Goal: Information Seeking & Learning: Learn about a topic

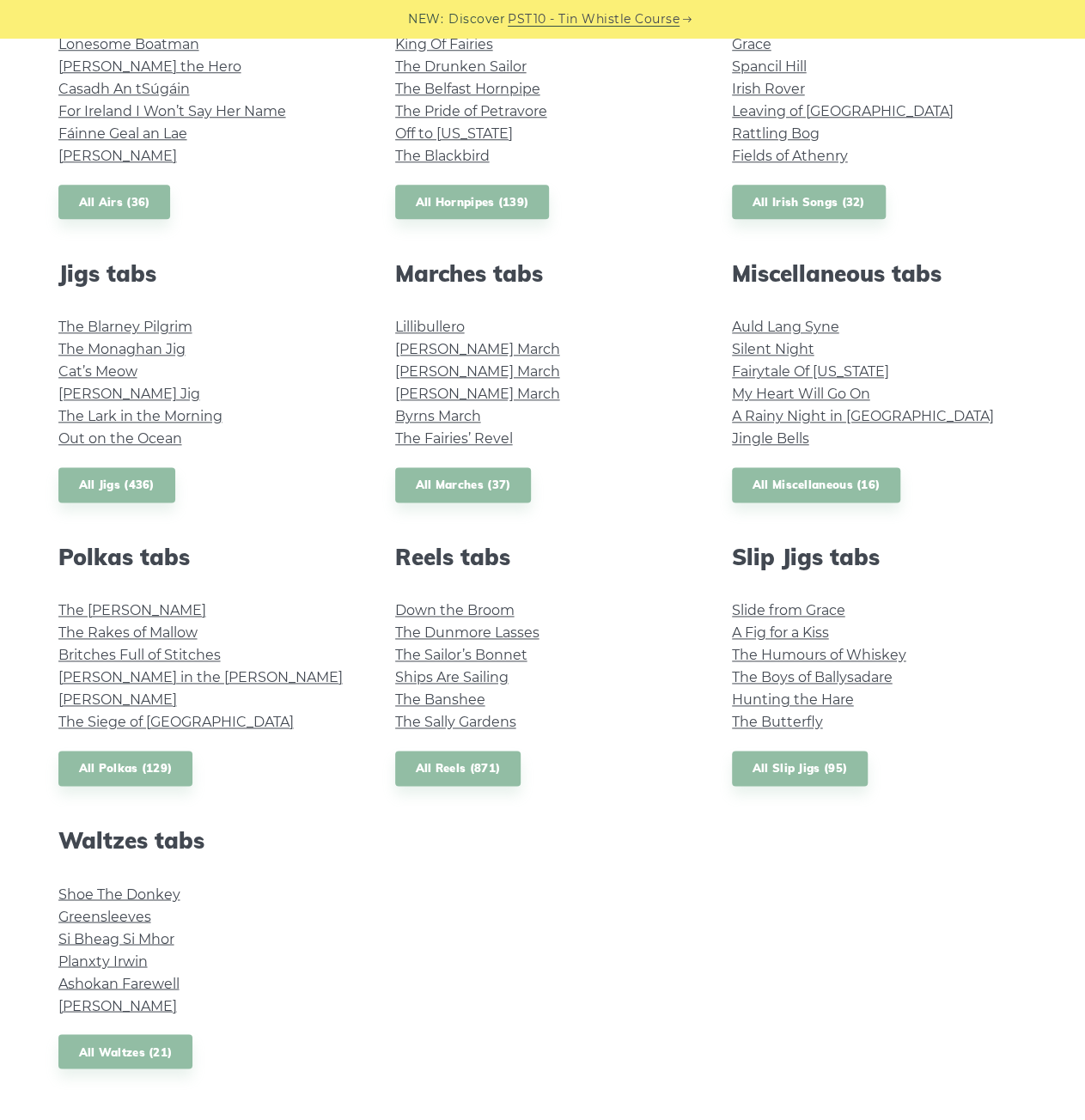
scroll to position [859, 0]
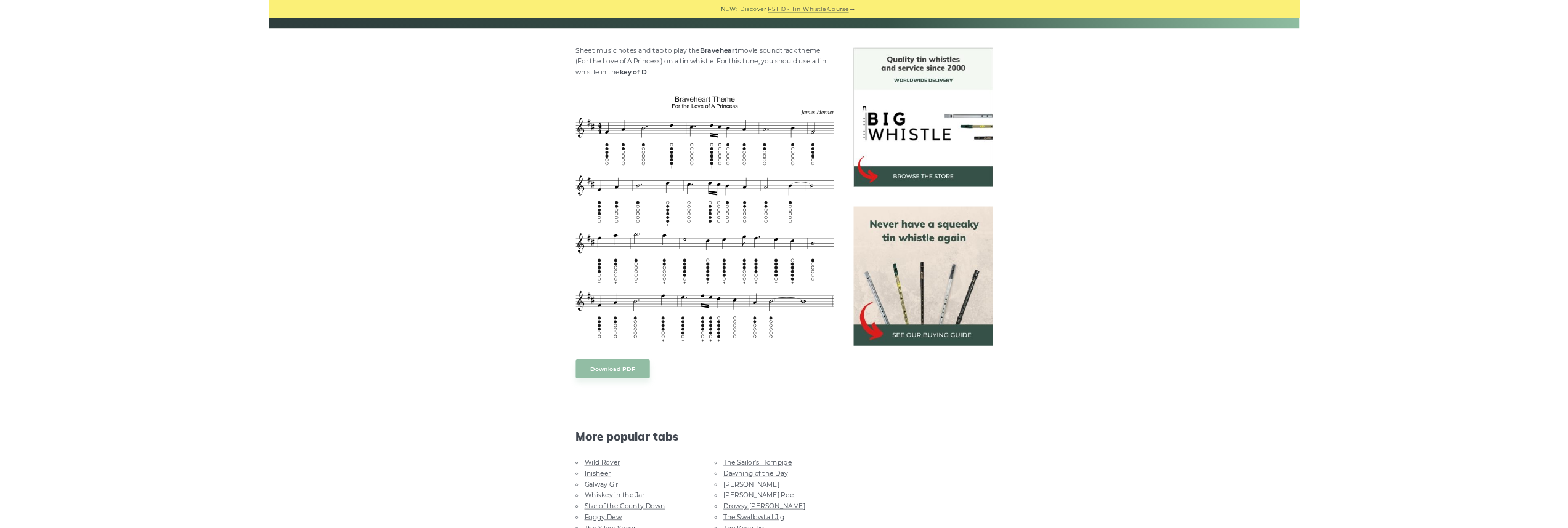
scroll to position [185, 0]
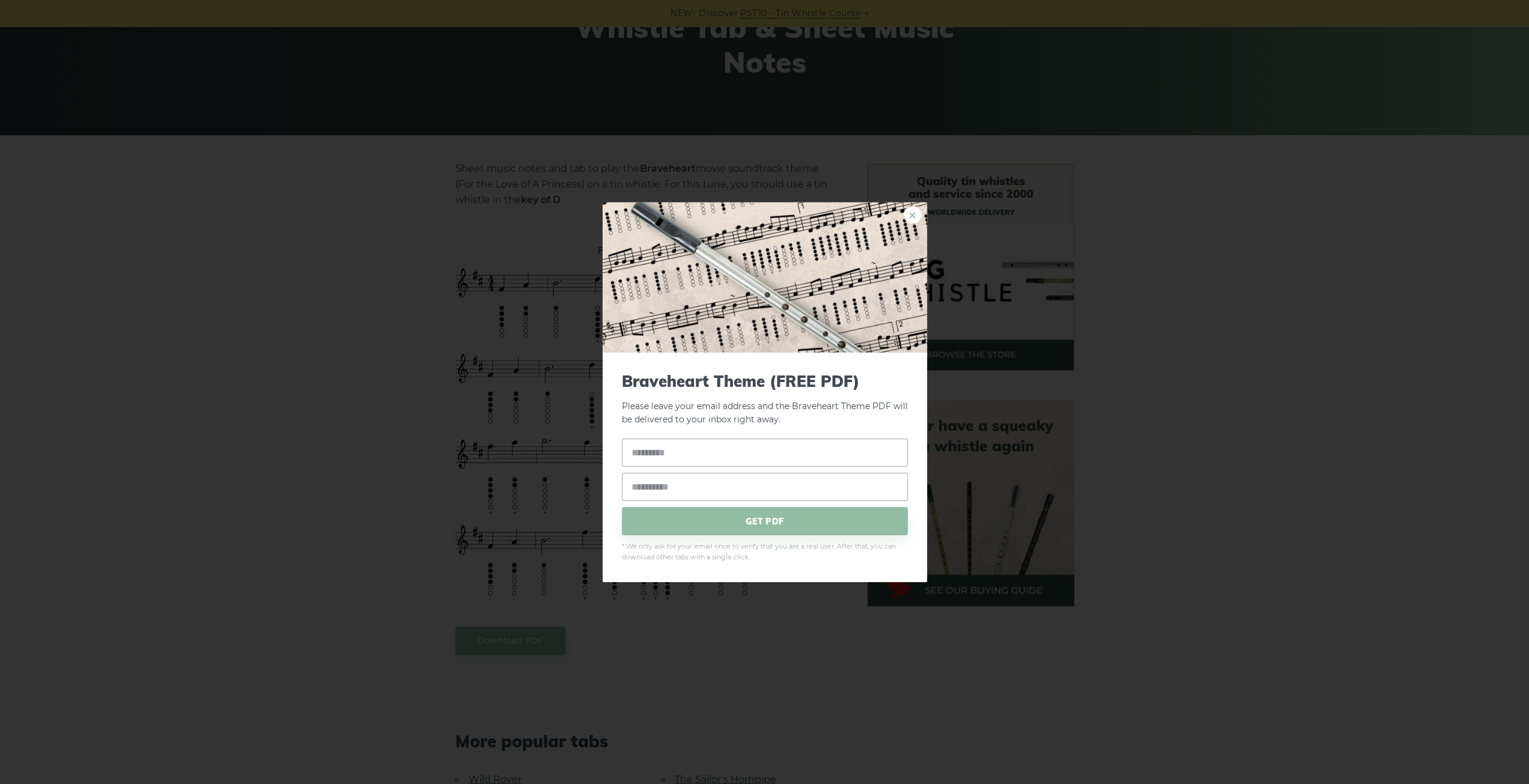
click at [907, 213] on link "×" at bounding box center [913, 215] width 18 height 18
drag, startPoint x: 573, startPoint y: 313, endPoint x: 863, endPoint y: 226, distance: 302.8
click at [861, 226] on img at bounding box center [764, 277] width 324 height 150
click at [912, 212] on link "×" at bounding box center [913, 215] width 18 height 18
drag, startPoint x: 671, startPoint y: 343, endPoint x: 918, endPoint y: 211, distance: 280.1
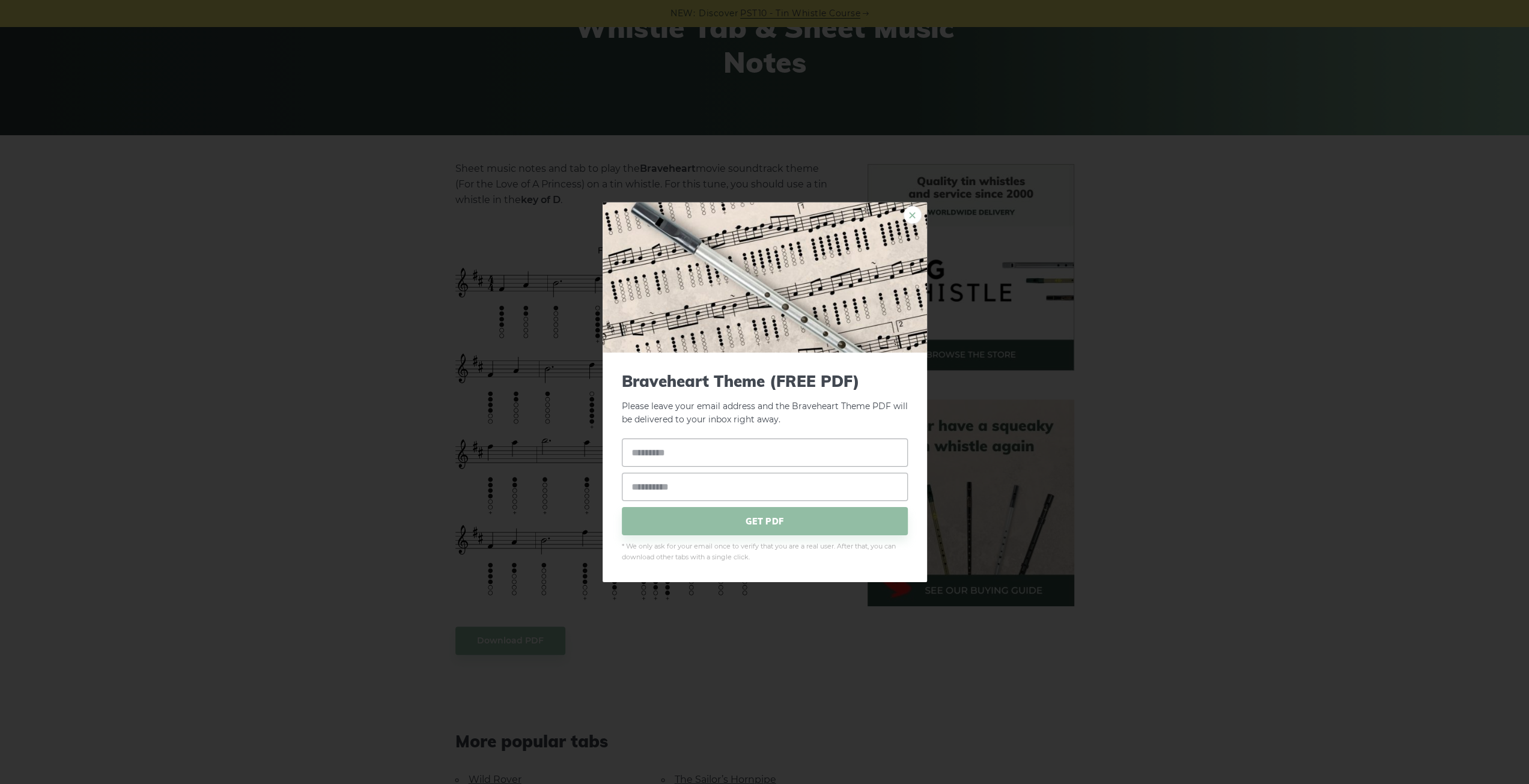
click at [918, 211] on link "×" at bounding box center [913, 215] width 18 height 18
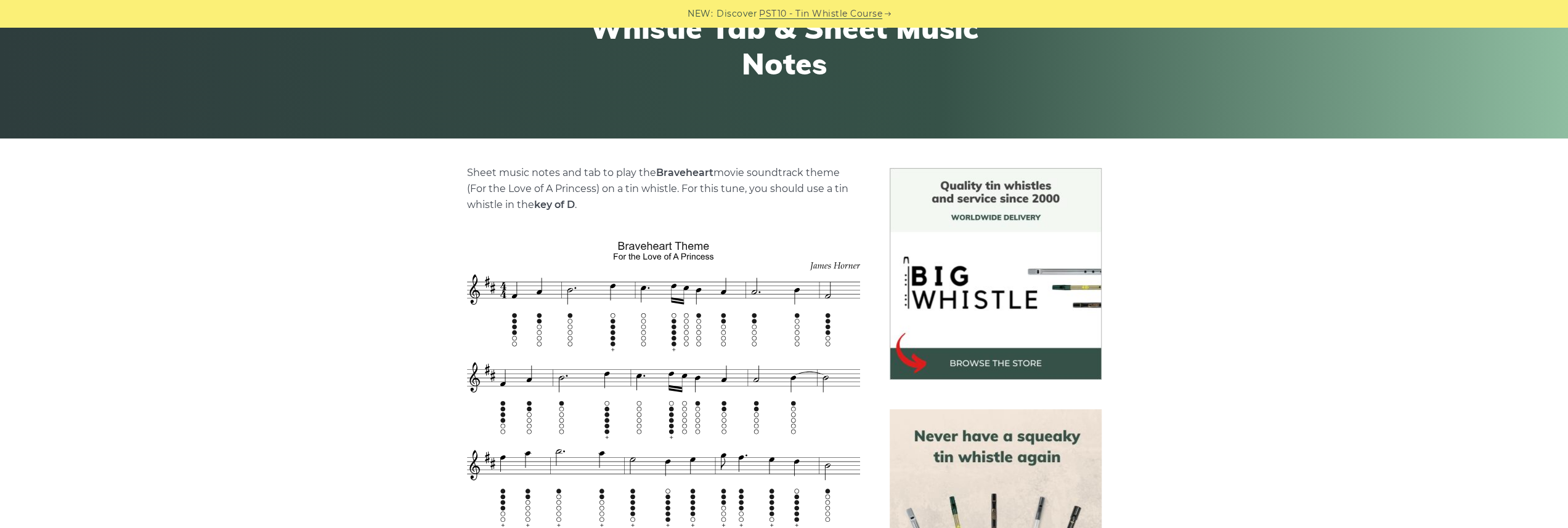
scroll to position [0, 0]
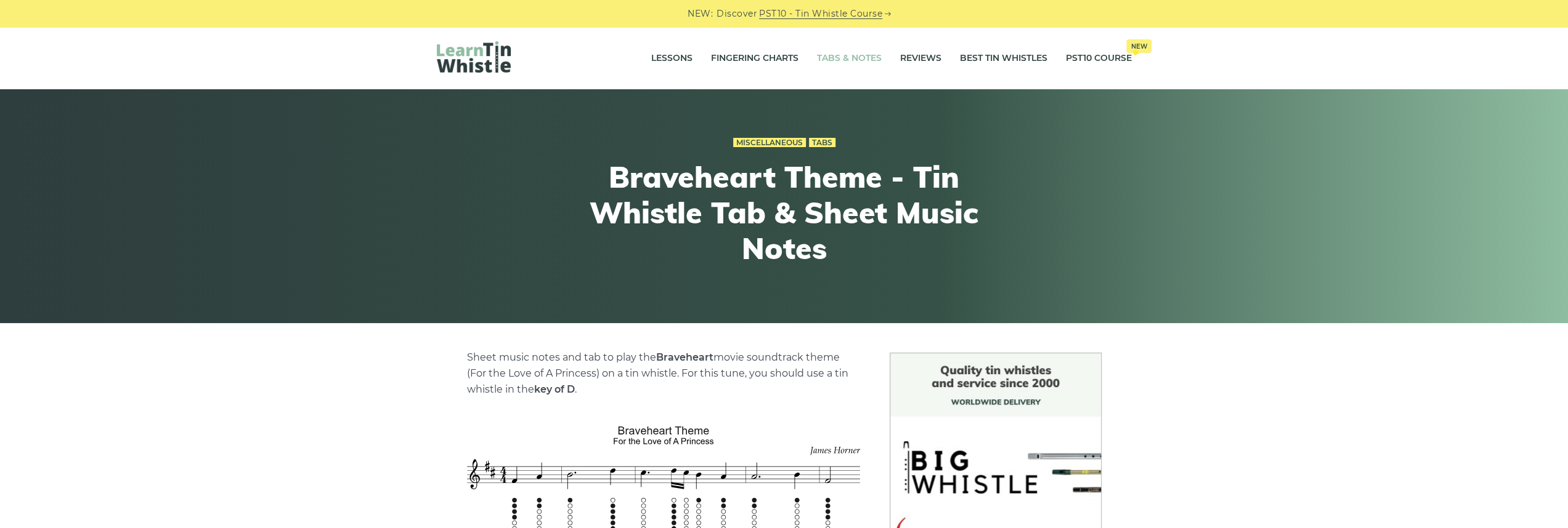
click at [845, 60] on link "Tabs & Notes" at bounding box center [849, 58] width 64 height 31
click at [815, 132] on div "Miscellaneous Tabs Braveheart Theme - Tin Whistle Tab & Sheet Music Notes" at bounding box center [784, 206] width 453 height 203
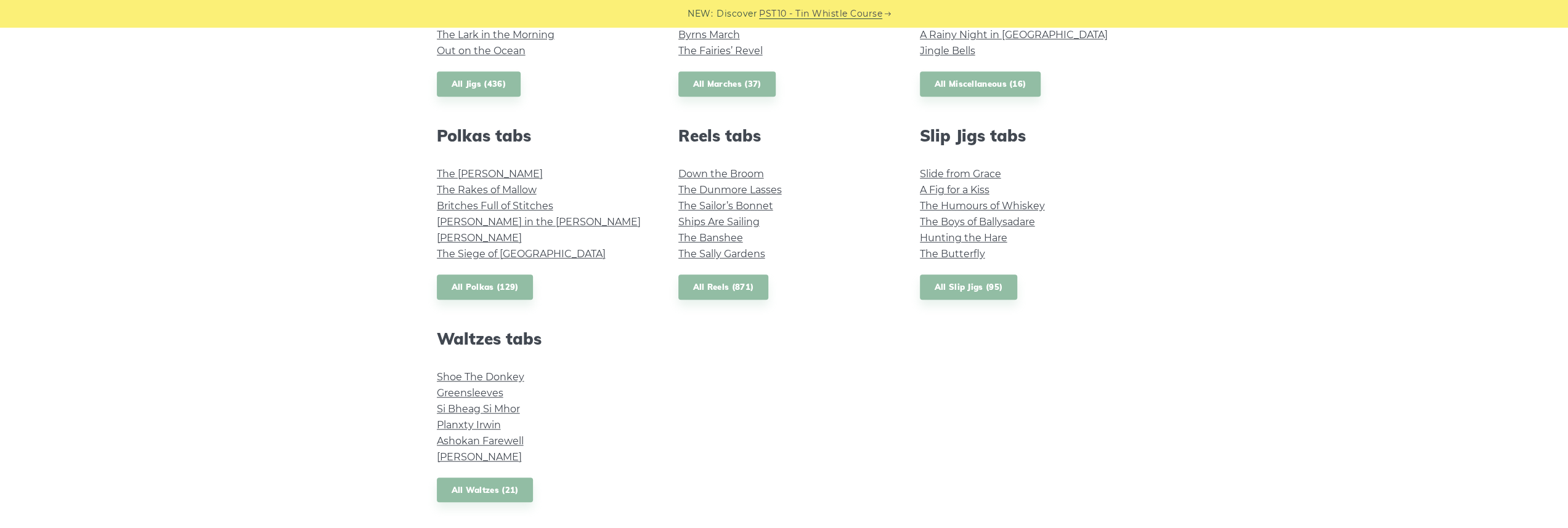
scroll to position [862, 0]
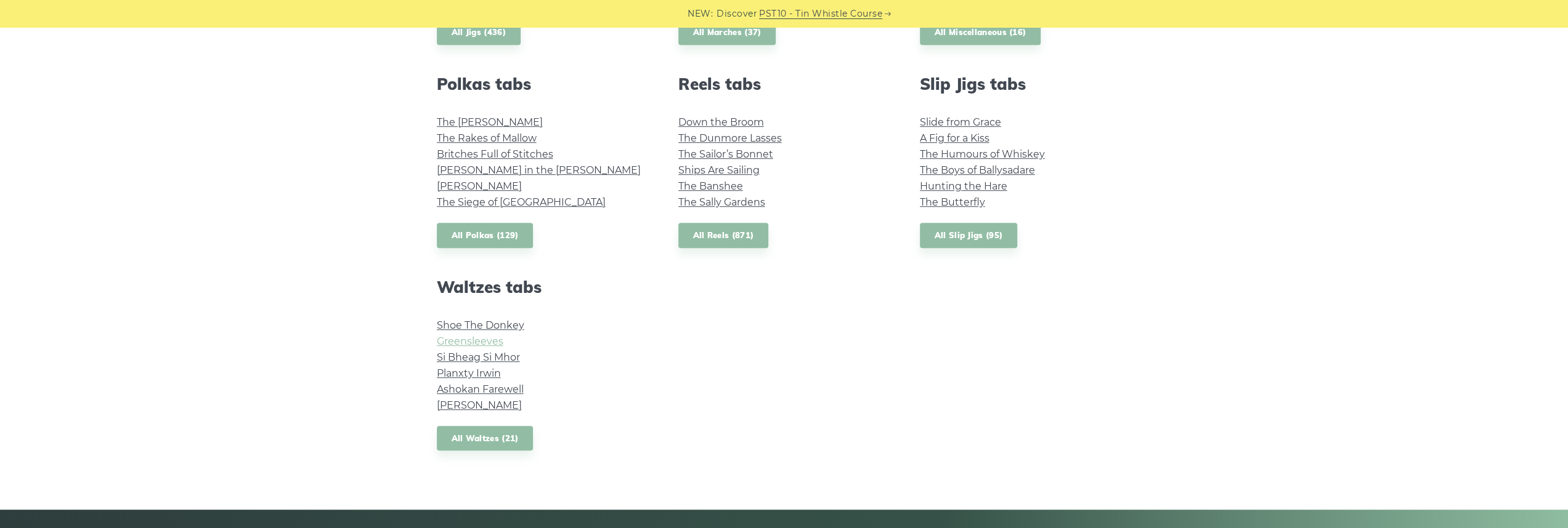
click at [483, 341] on link "Greensleeves" at bounding box center [470, 341] width 66 height 12
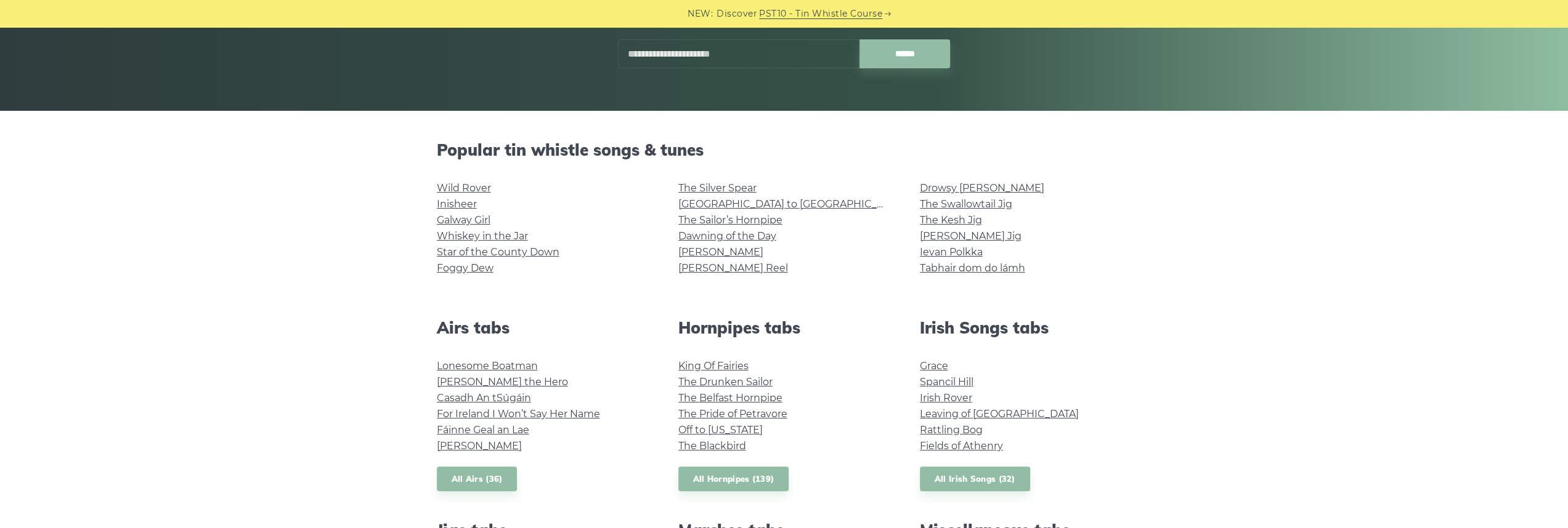
scroll to position [308, 0]
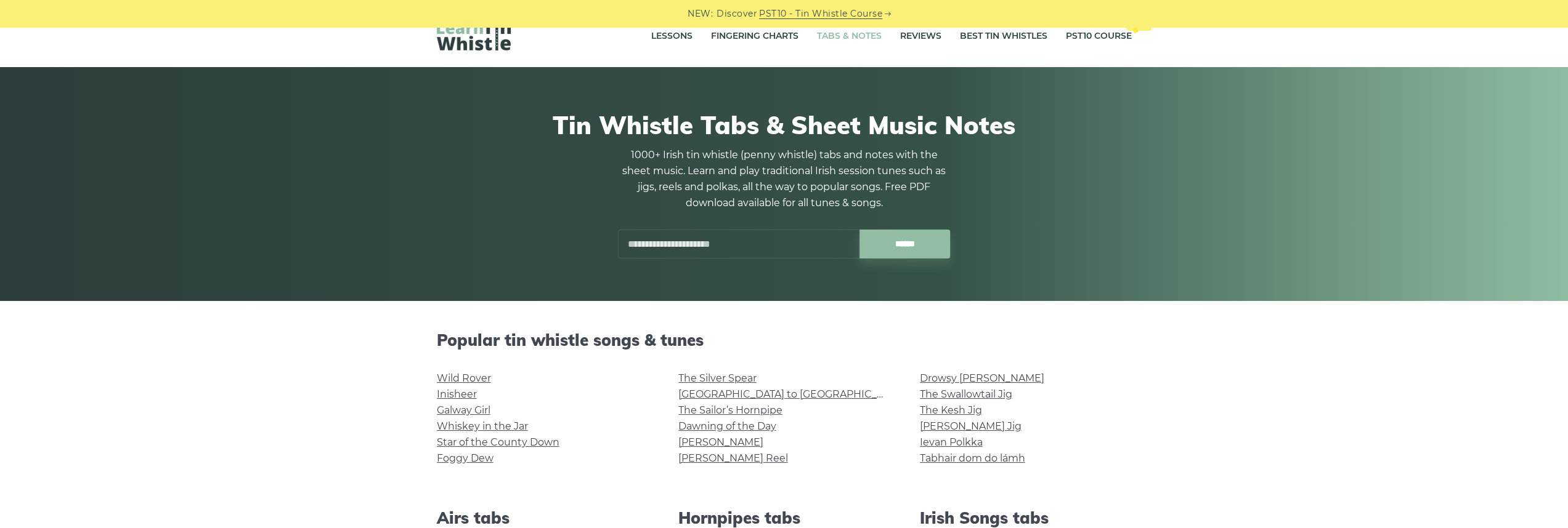
scroll to position [0, 0]
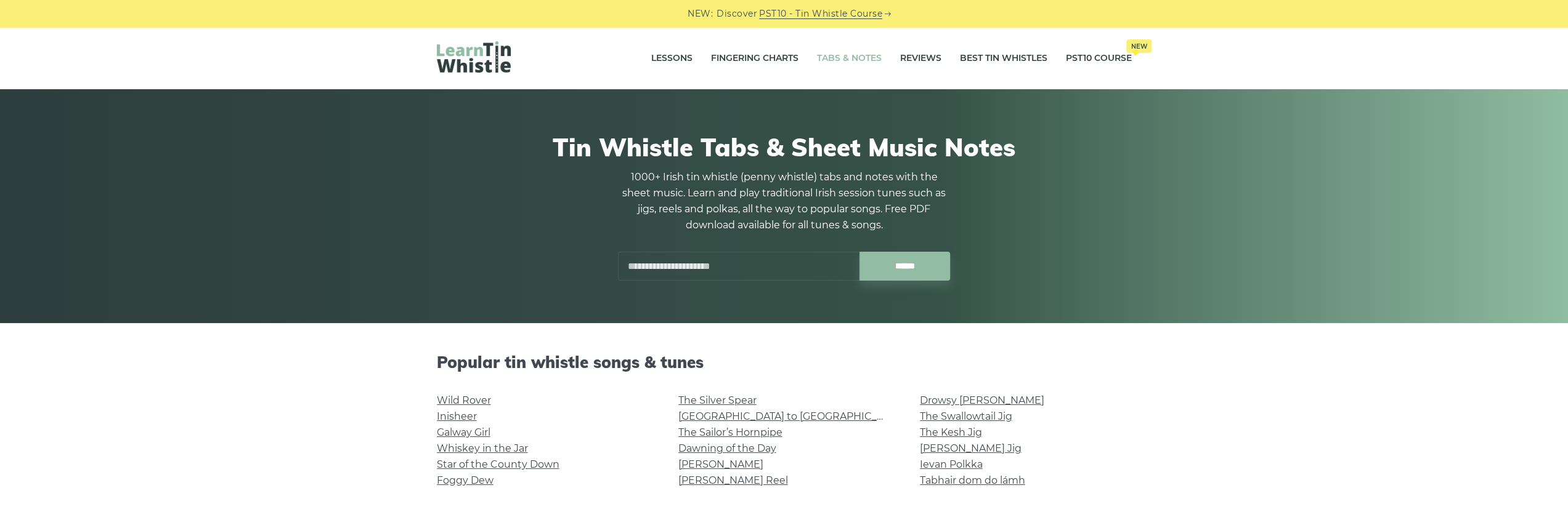
drag, startPoint x: 343, startPoint y: 164, endPoint x: 353, endPoint y: 163, distance: 10.0
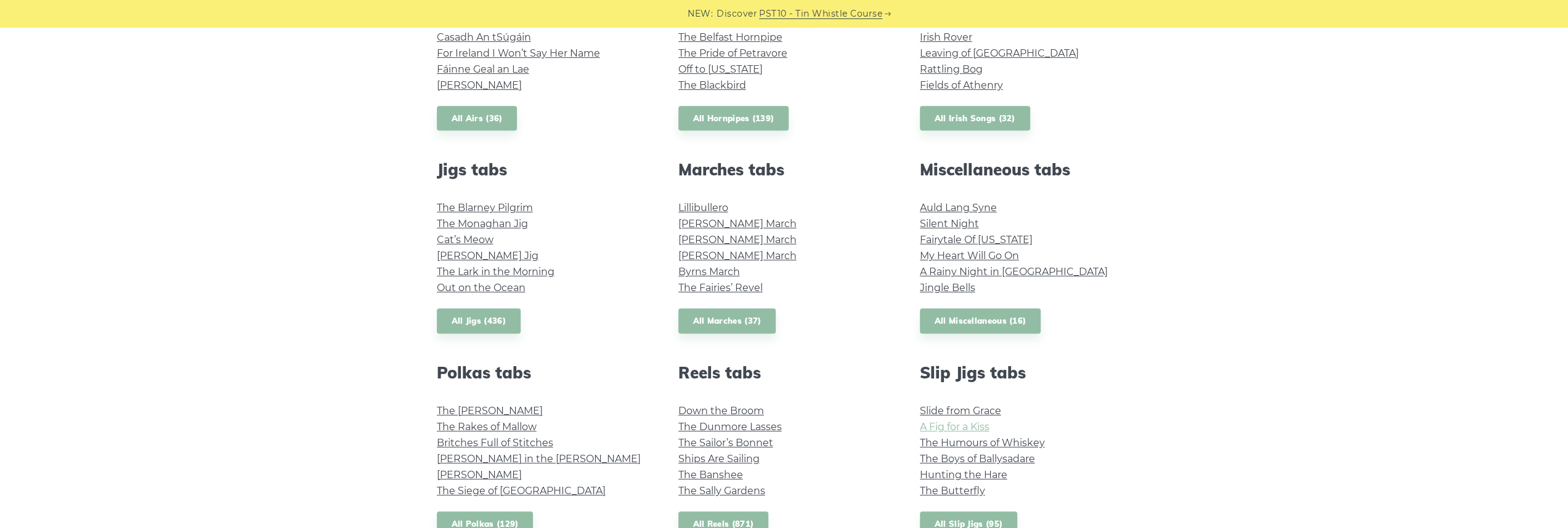
scroll to position [615, 0]
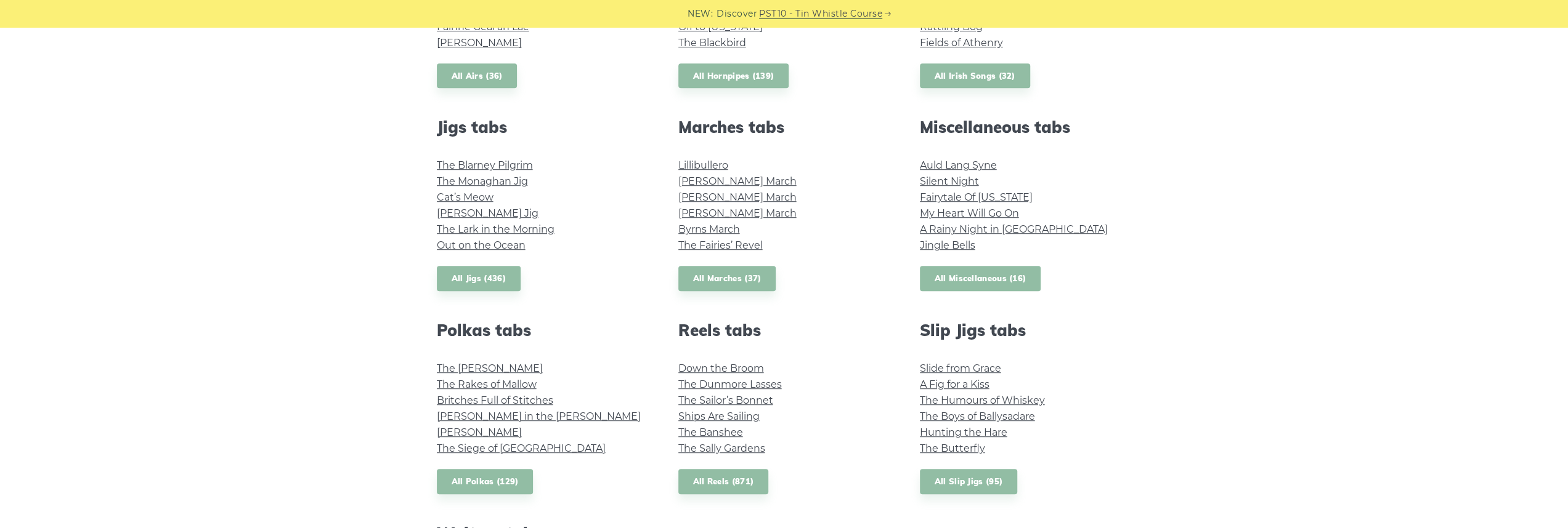
click at [972, 288] on link "All Miscellaneous (16)" at bounding box center [980, 279] width 121 height 25
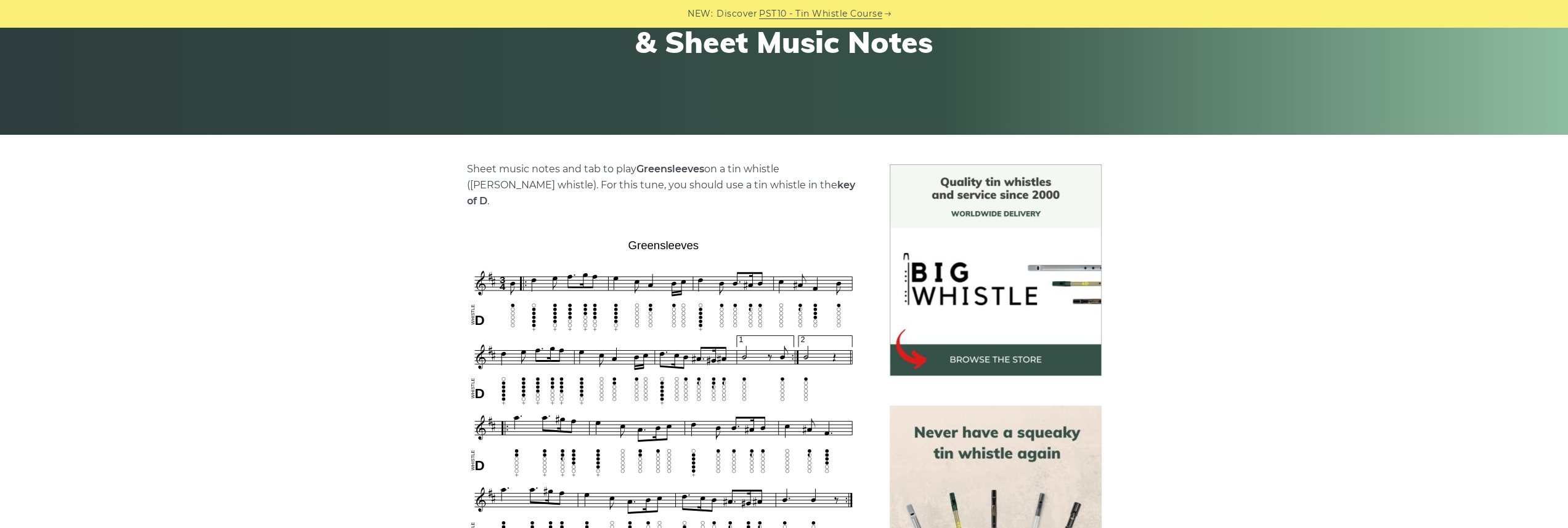
scroll to position [246, 0]
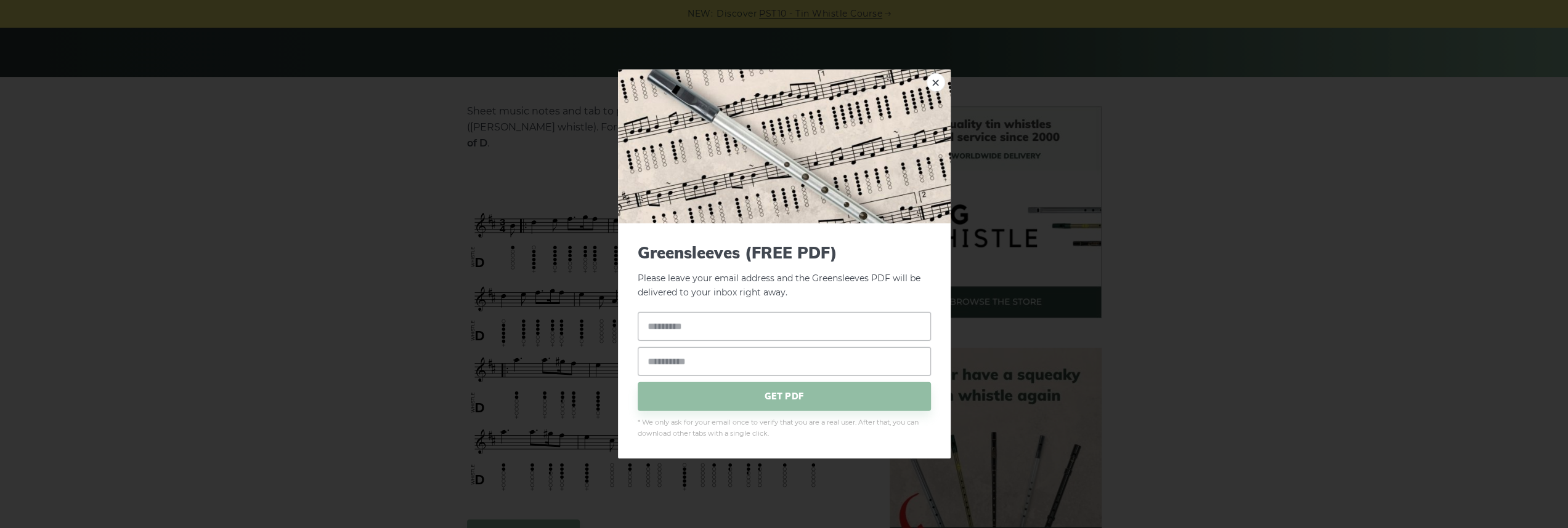
drag, startPoint x: 742, startPoint y: 281, endPoint x: 733, endPoint y: 286, distance: 10.3
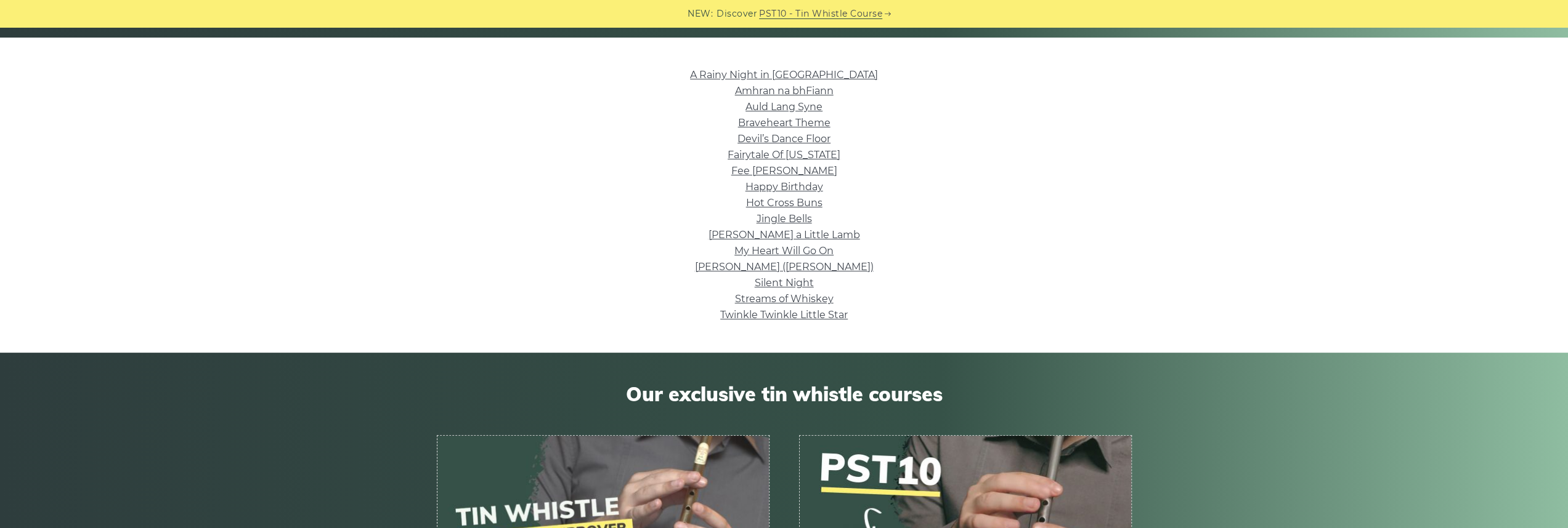
scroll to position [185, 0]
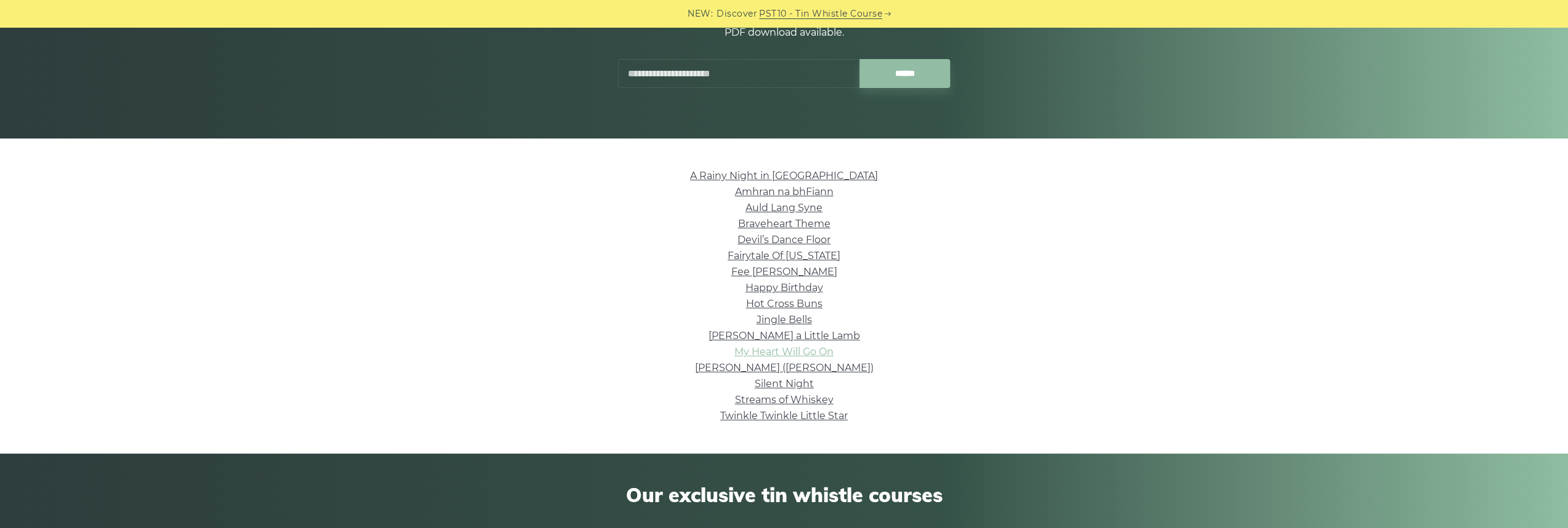
click at [788, 354] on link "My Heart Will Go On" at bounding box center [784, 352] width 99 height 12
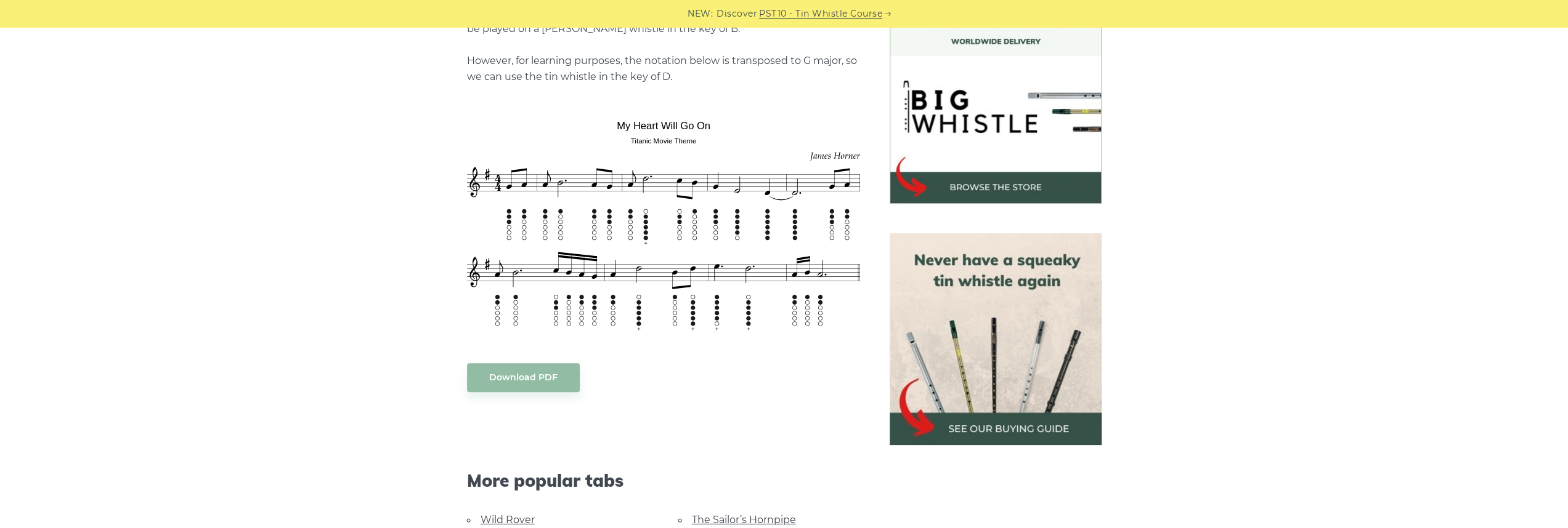
scroll to position [369, 0]
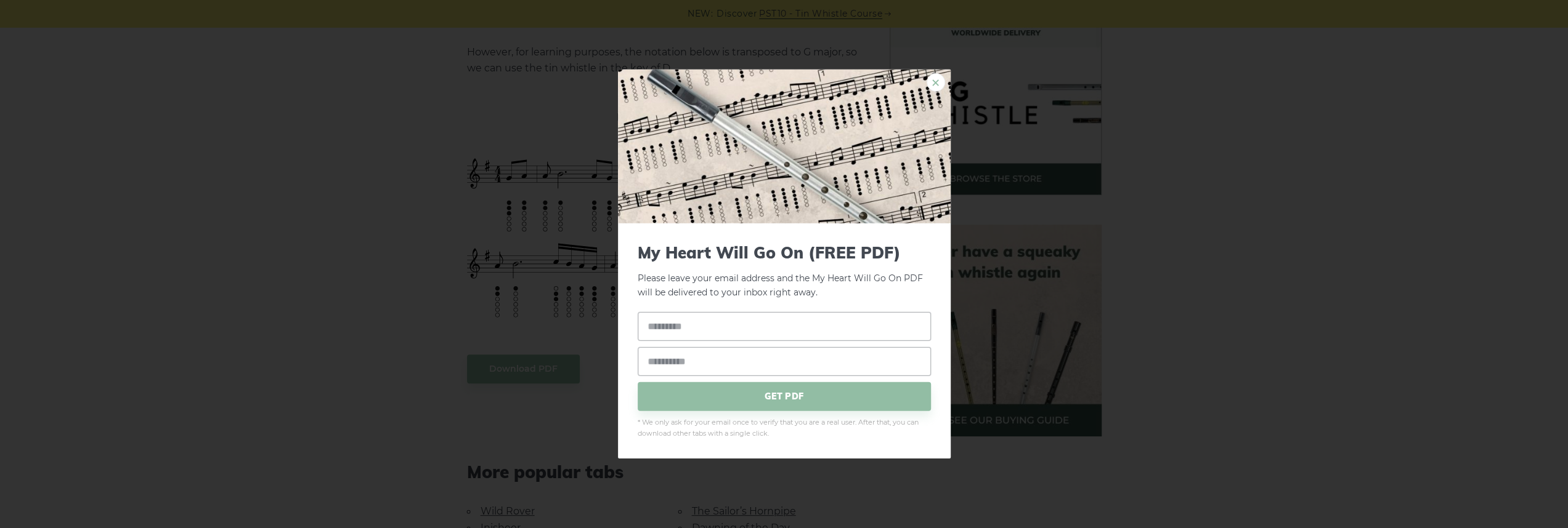
drag, startPoint x: 653, startPoint y: 194, endPoint x: 932, endPoint y: 88, distance: 298.5
click at [928, 88] on img at bounding box center [784, 146] width 333 height 154
click at [935, 83] on link "×" at bounding box center [936, 82] width 19 height 19
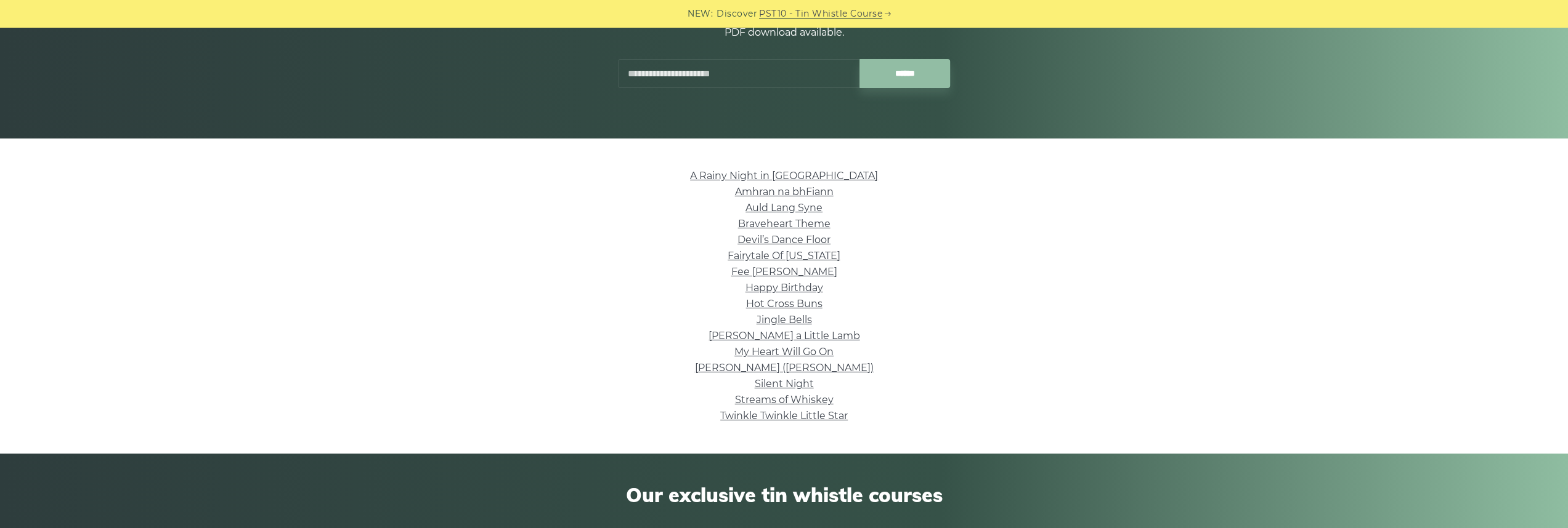
scroll to position [185, 0]
drag, startPoint x: 771, startPoint y: 233, endPoint x: 765, endPoint y: 235, distance: 6.3
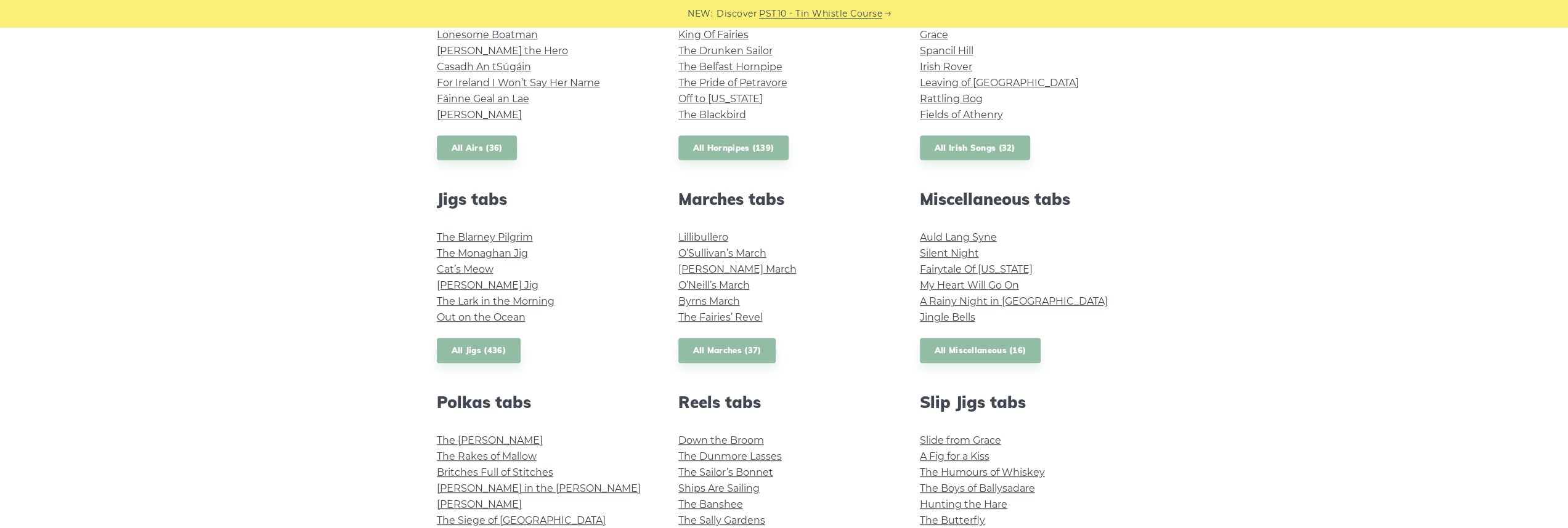
scroll to position [308, 0]
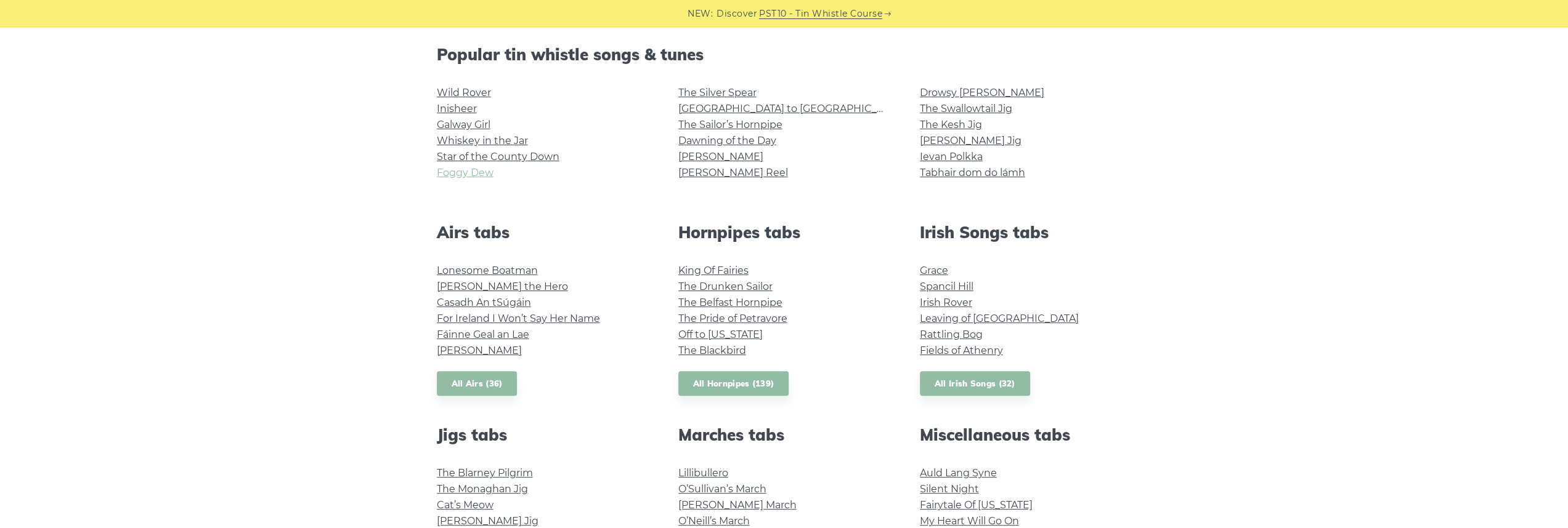
click at [463, 172] on link "Foggy Dew" at bounding box center [465, 172] width 57 height 12
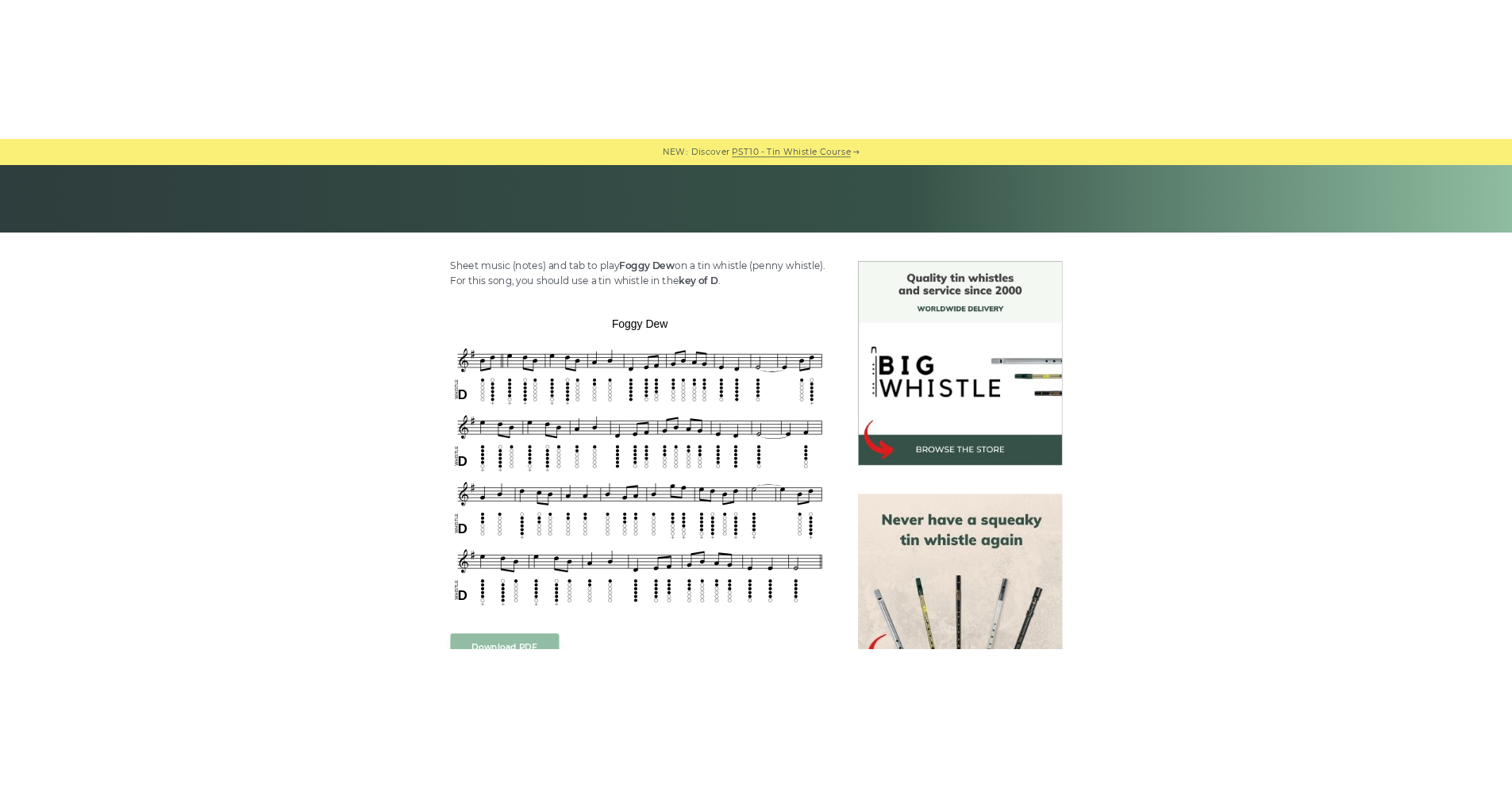
scroll to position [397, 0]
